Goal: Task Accomplishment & Management: Complete application form

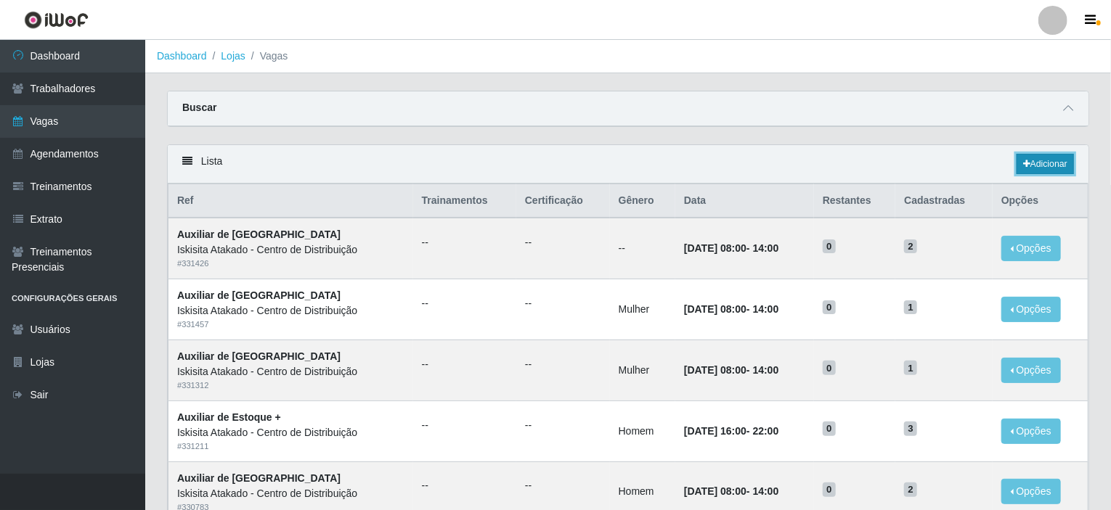
click at [1033, 168] on link "Adicionar" at bounding box center [1044, 164] width 57 height 20
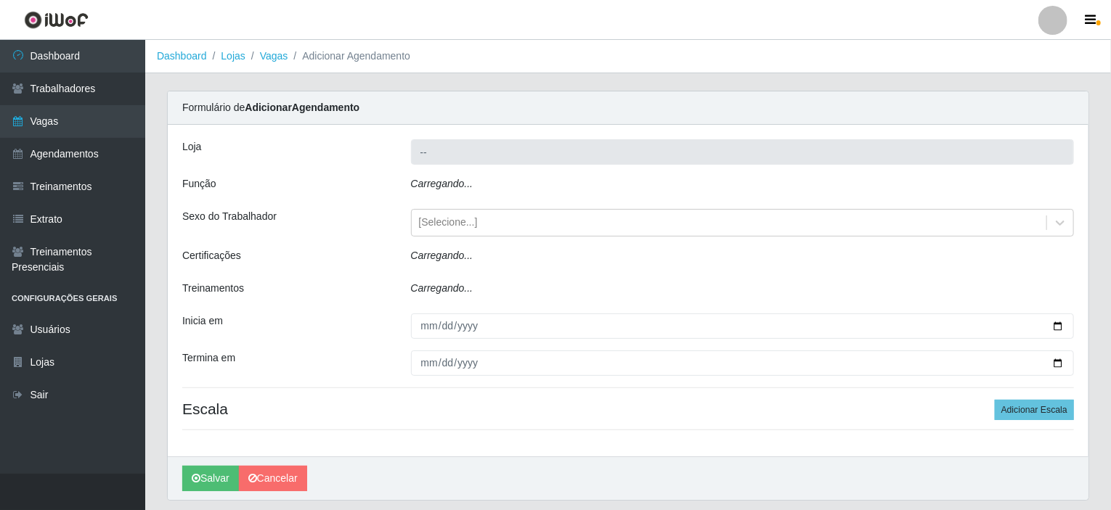
type input "Iskisita Atakado - Centro de Distribuição"
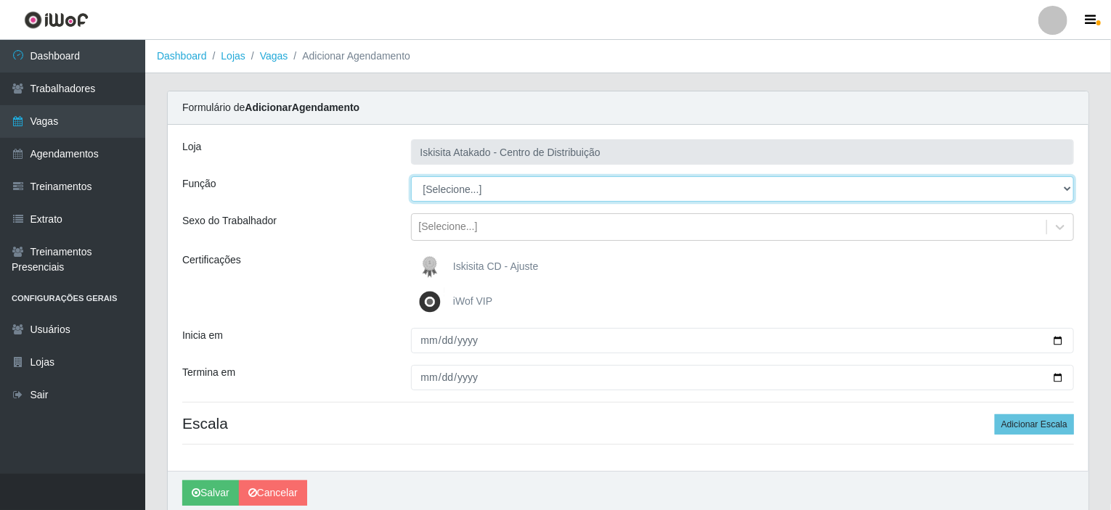
drag, startPoint x: 563, startPoint y: 203, endPoint x: 561, endPoint y: 187, distance: 15.4
click at [561, 187] on select "[Selecione...] Auxiliar de Estoque Auxiliar de Estoque + Auxiliar de Estoque ++…" at bounding box center [743, 188] width 664 height 25
select select "75"
click at [411, 176] on select "[Selecione...] Auxiliar de Estoque Auxiliar de Estoque + Auxiliar de Estoque ++…" at bounding box center [743, 188] width 664 height 25
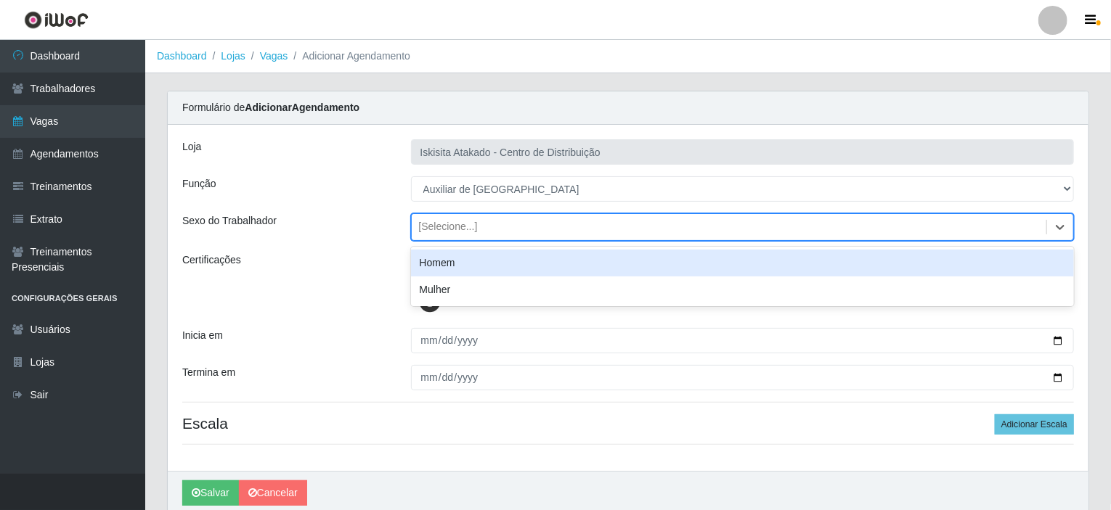
click at [500, 240] on div "[Selecione...]" at bounding box center [743, 227] width 664 height 28
click at [484, 266] on div "Homem" at bounding box center [743, 263] width 664 height 27
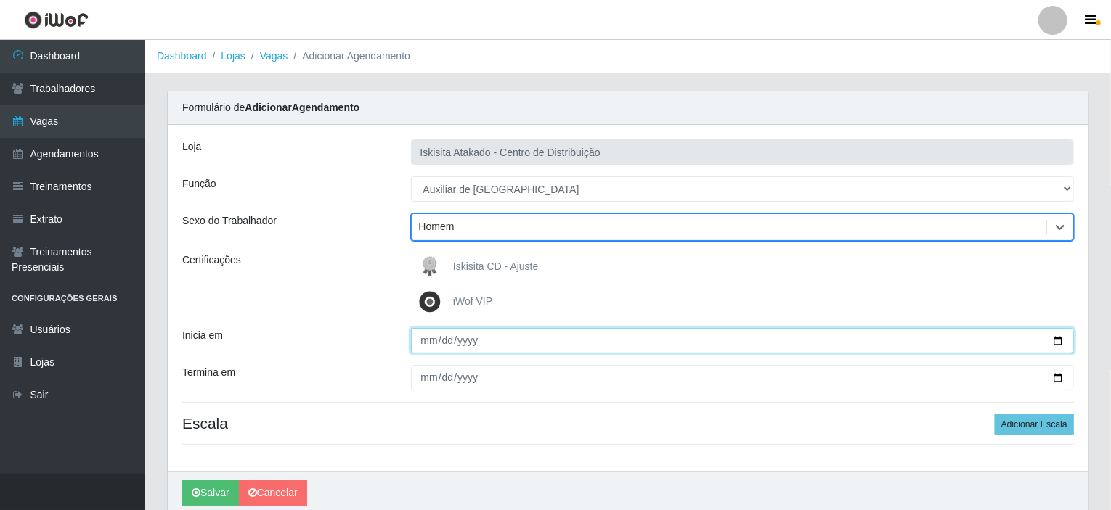
click at [429, 328] on input "Inicia em" at bounding box center [743, 340] width 664 height 25
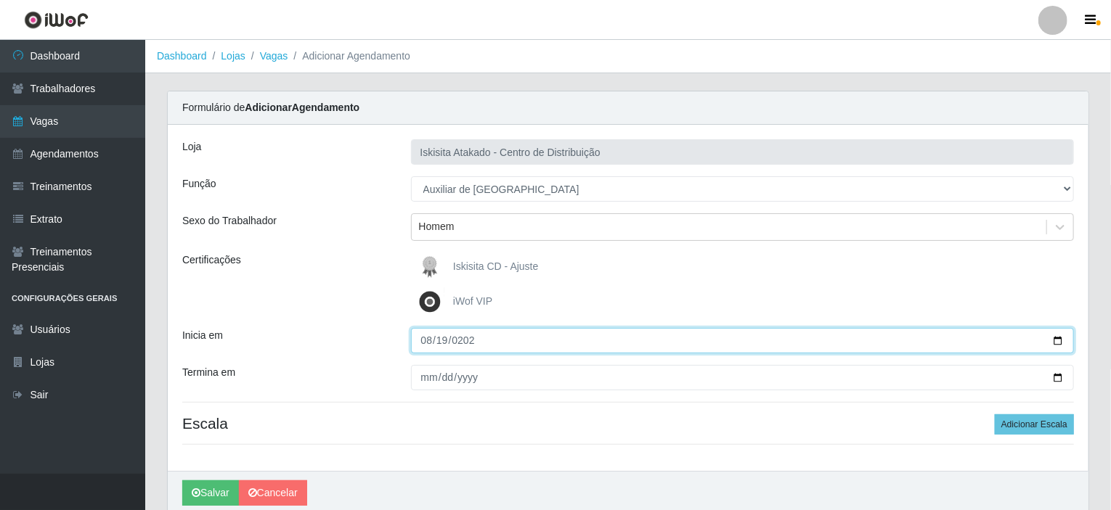
type input "2025-08-19"
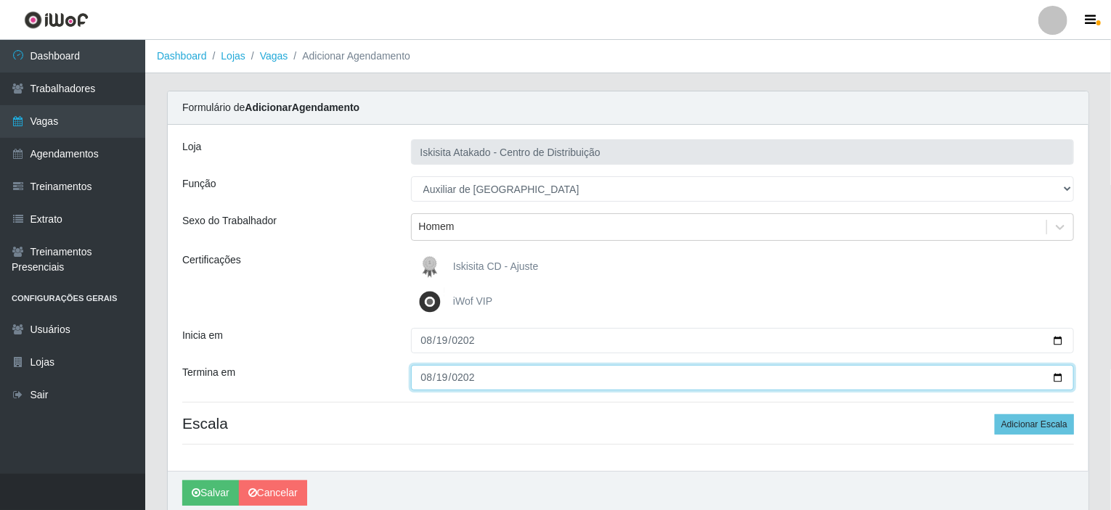
type input "2025-08-19"
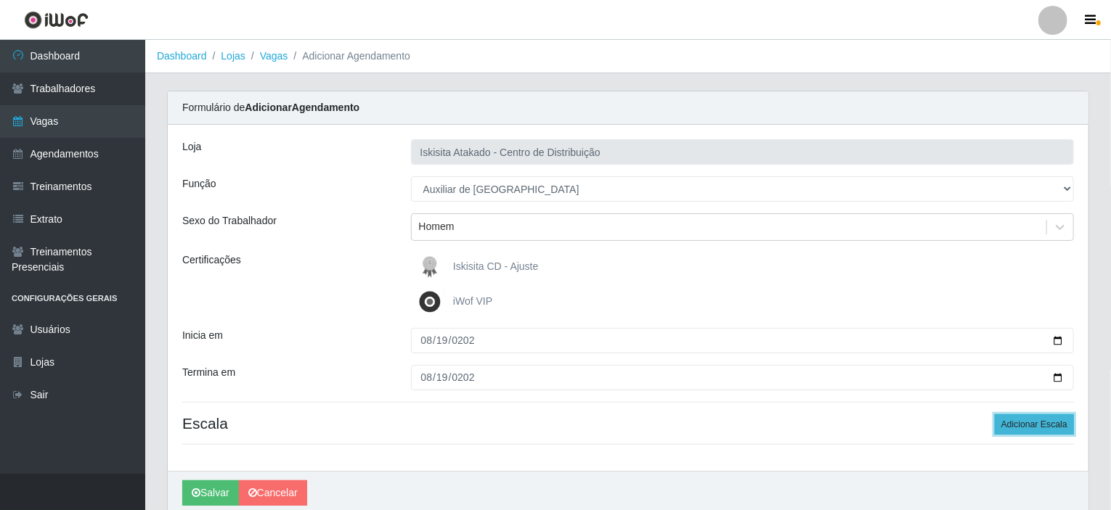
click at [1026, 417] on button "Adicionar Escala" at bounding box center [1034, 425] width 79 height 20
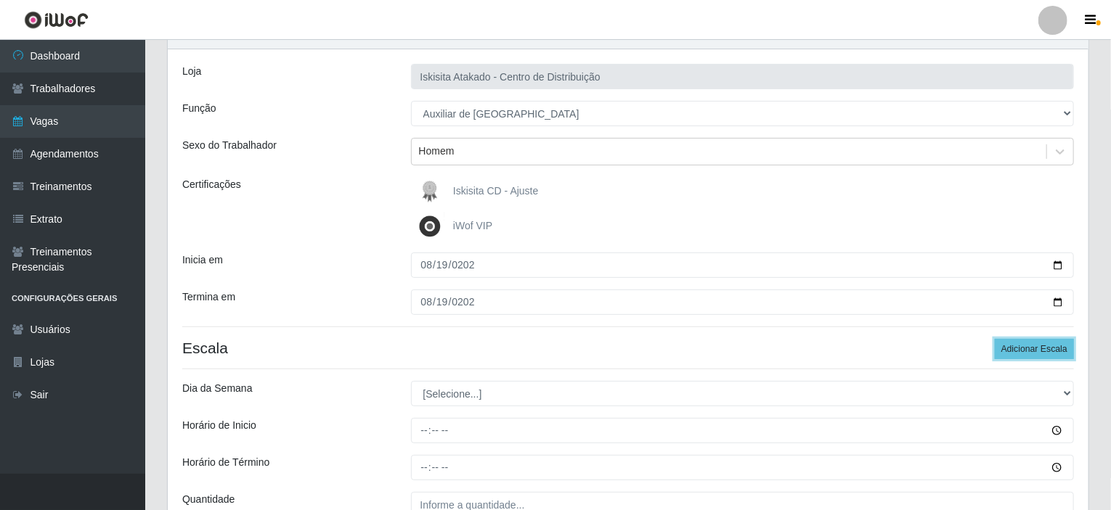
scroll to position [145, 0]
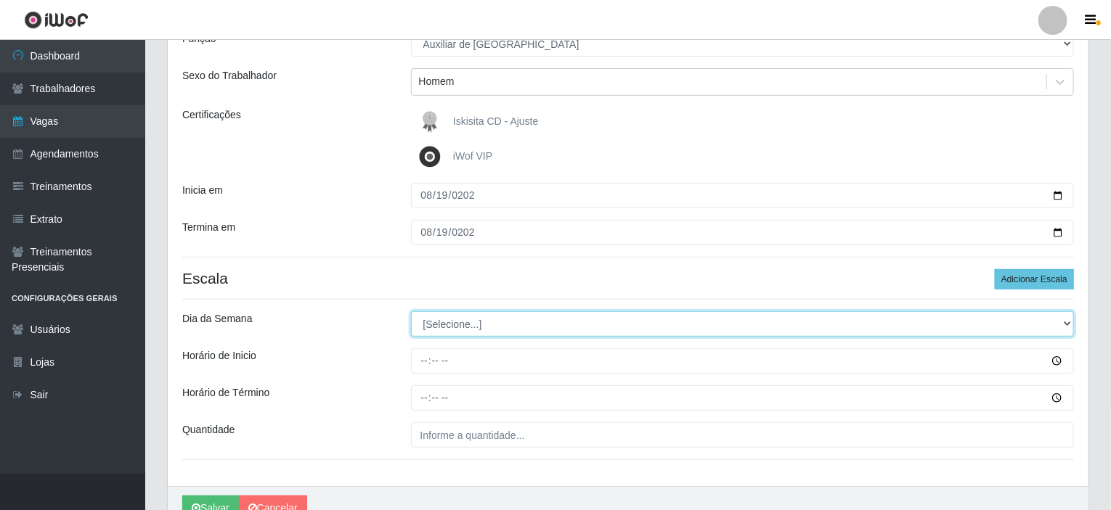
click at [479, 324] on select "[Selecione...] Segunda Terça Quarta Quinta Sexta Sábado Domingo" at bounding box center [743, 323] width 664 height 25
select select "2"
click at [411, 311] on select "[Selecione...] Segunda Terça Quarta Quinta Sexta Sábado Domingo" at bounding box center [743, 323] width 664 height 25
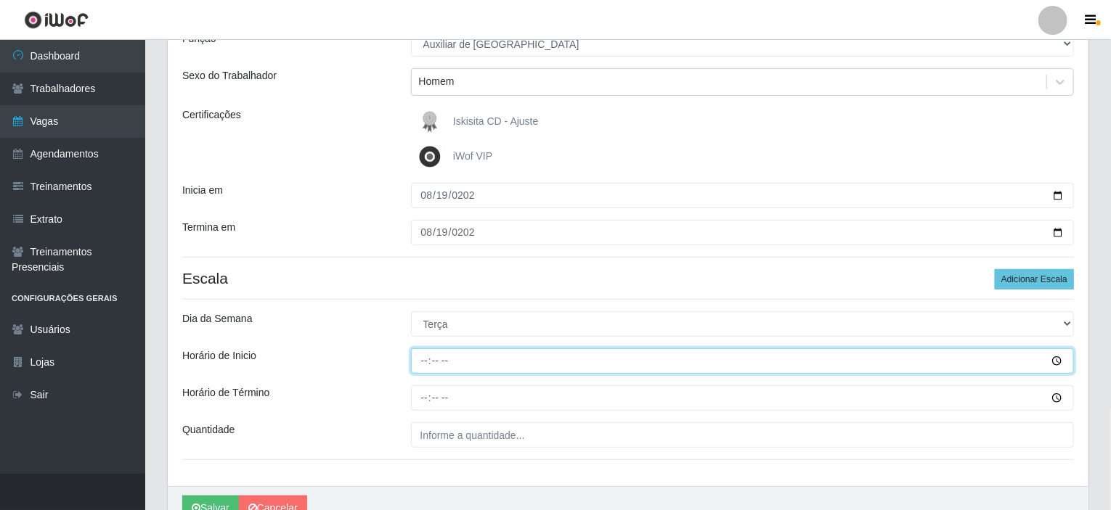
click at [423, 359] on input "Horário de Inicio" at bounding box center [743, 361] width 664 height 25
type input "08:00"
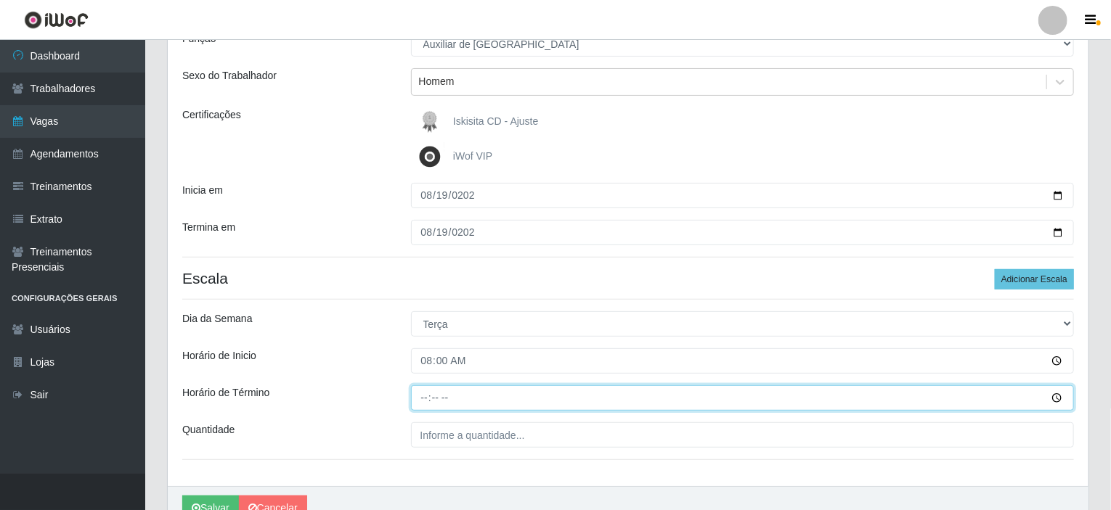
type input "14:00"
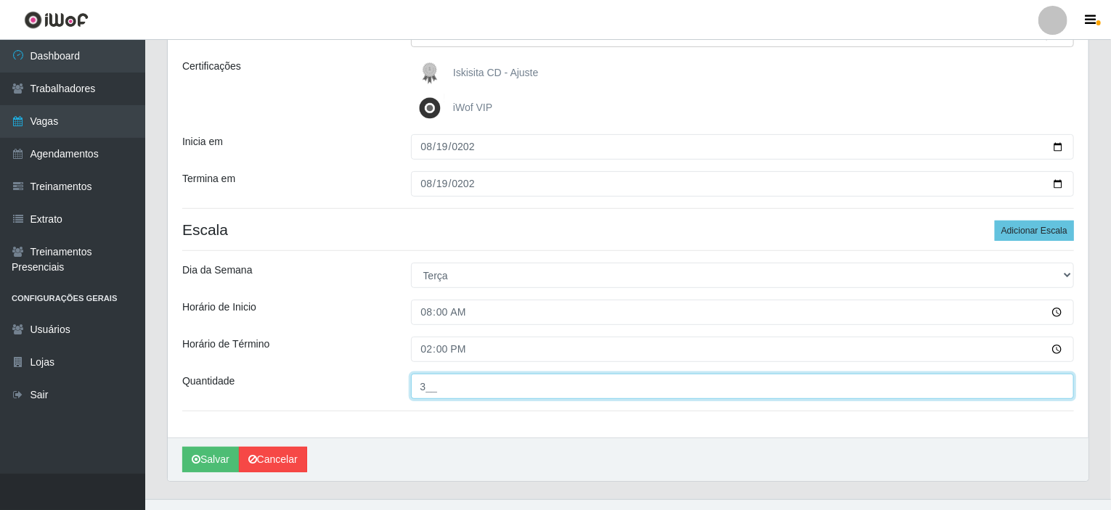
scroll to position [218, 0]
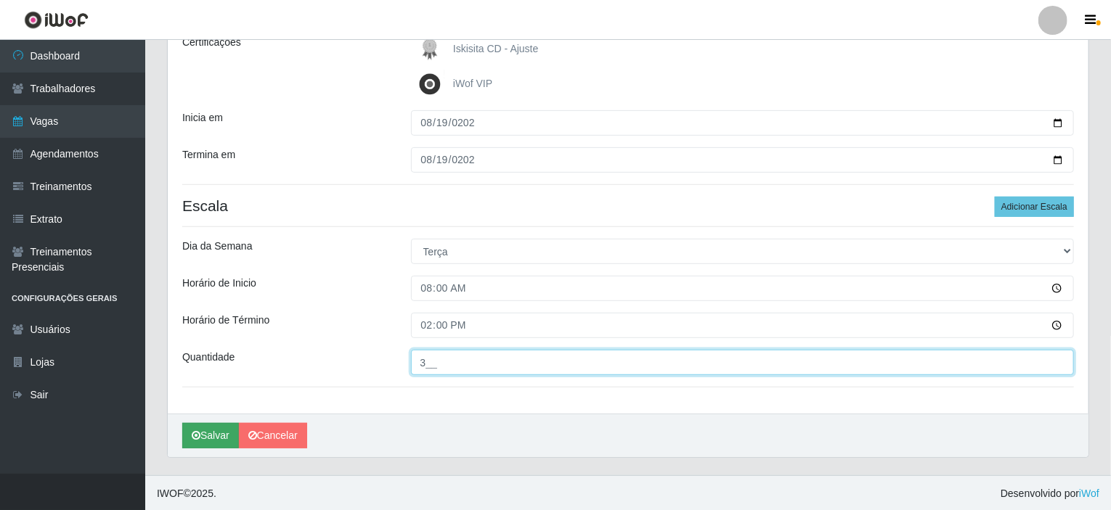
type input "3__"
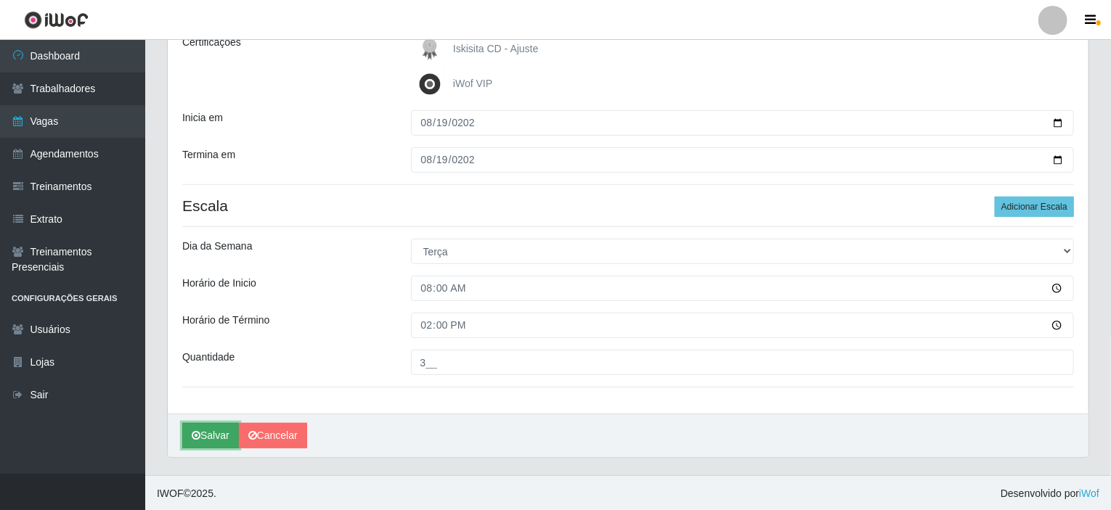
click at [214, 430] on button "Salvar" at bounding box center [210, 435] width 57 height 25
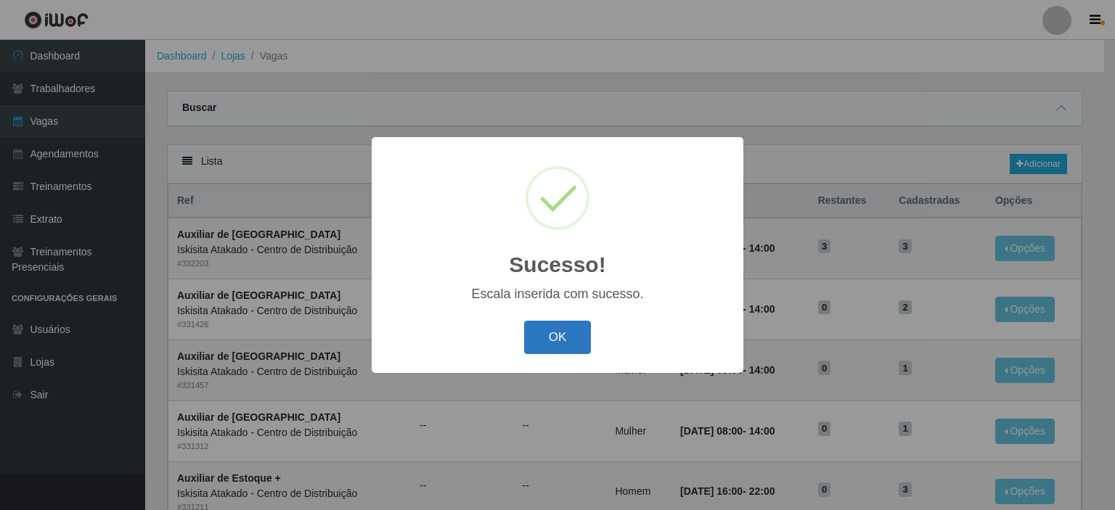
click at [558, 345] on button "OK" at bounding box center [558, 338] width 68 height 34
